Goal: Information Seeking & Learning: Check status

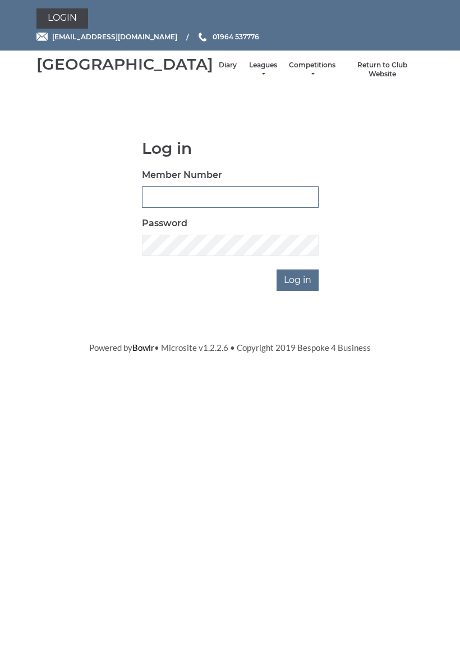
type input "0927"
click at [299, 291] on input "Log in" at bounding box center [298, 279] width 42 height 21
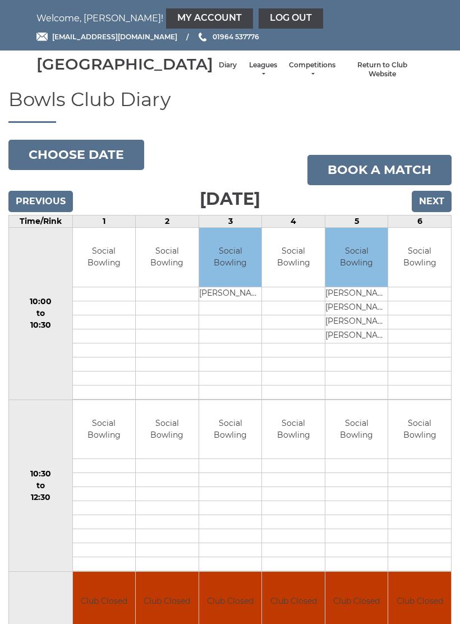
click at [243, 70] on li "Leagues Club leagues - Winter 2025-6 Club leagues - Summer 2025 Club leagues - …" at bounding box center [263, 70] width 41 height 30
click at [248, 79] on link "Leagues" at bounding box center [263, 70] width 30 height 19
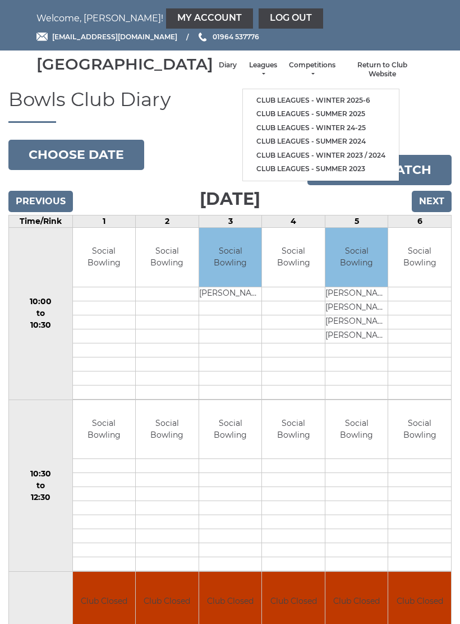
click at [286, 102] on link "Club leagues - Winter 2025-6" at bounding box center [321, 101] width 156 height 14
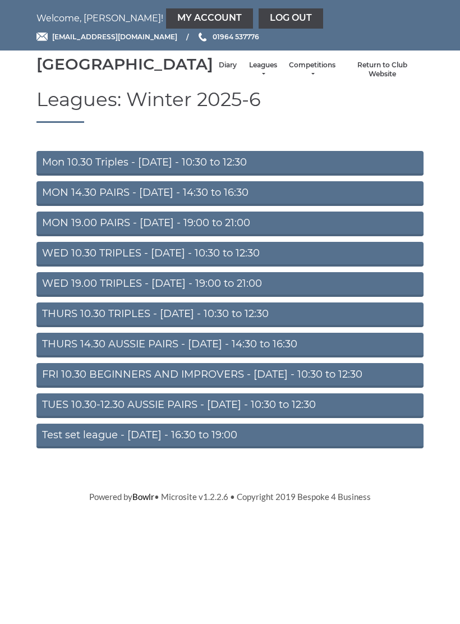
click at [231, 173] on link "Mon 10.30 Triples - [DATE] - 10:30 to 12:30" at bounding box center [229, 163] width 387 height 25
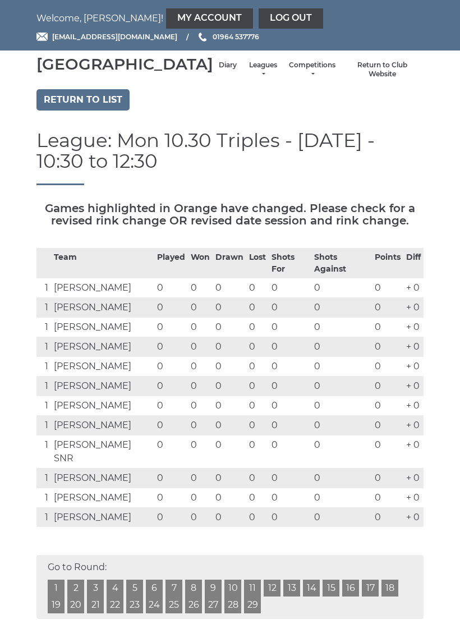
click at [248, 76] on link "Leagues" at bounding box center [263, 70] width 30 height 19
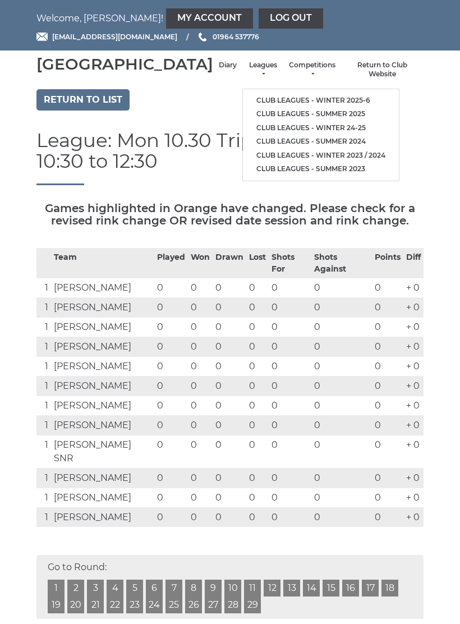
click at [288, 98] on link "Club leagues - Winter 2025-6" at bounding box center [321, 101] width 156 height 14
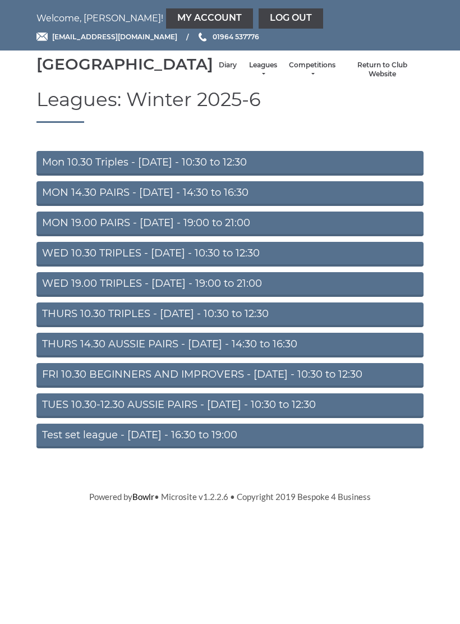
click at [225, 358] on link "THURS 14.30 AUSSIE PAIRS - [DATE] - 14:30 to 16:30" at bounding box center [229, 345] width 387 height 25
click at [247, 325] on link "THURS 10.30 TRIPLES - [DATE] - 10:30 to 12:30" at bounding box center [229, 315] width 387 height 25
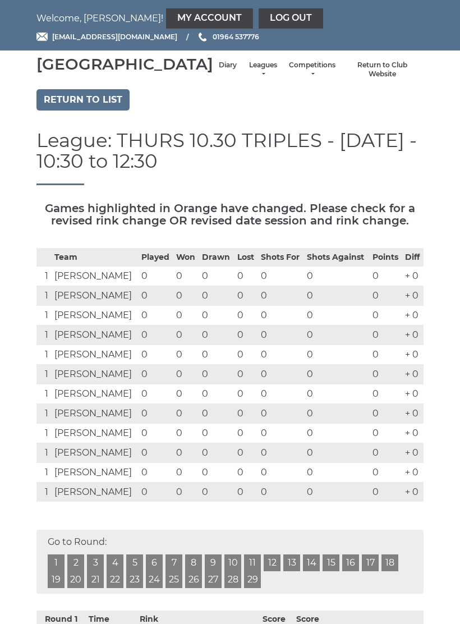
click at [259, 12] on link "Log out" at bounding box center [291, 18] width 65 height 20
